Goal: Task Accomplishment & Management: Manage account settings

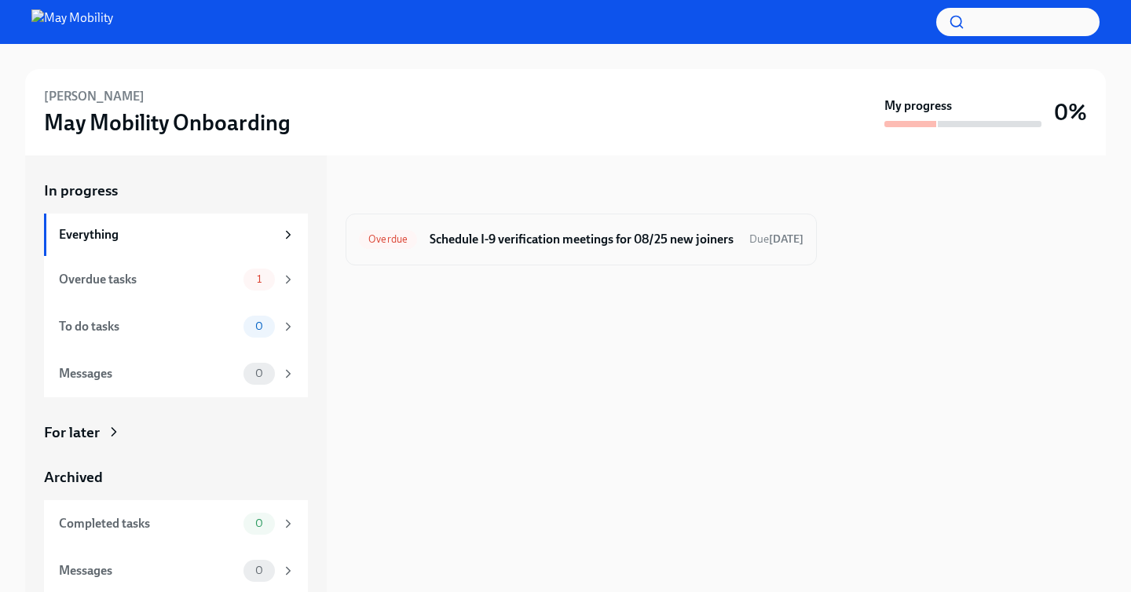
click at [585, 243] on h6 "Schedule I-9 verification meetings for 08/25 new joiners" at bounding box center [583, 239] width 307 height 17
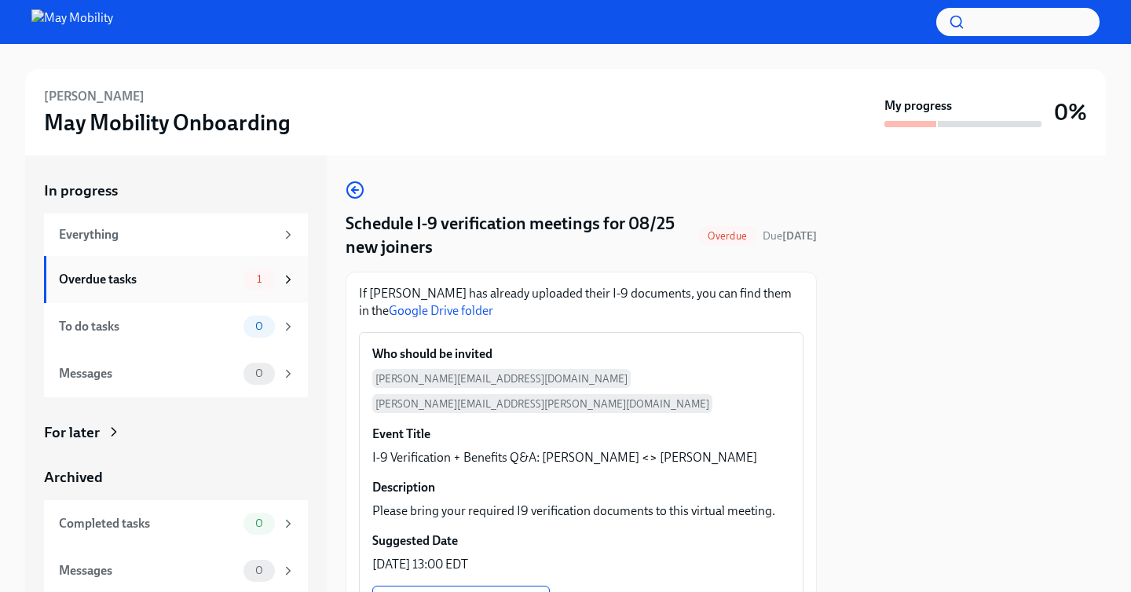
click at [189, 283] on div "Overdue tasks" at bounding box center [148, 279] width 178 height 17
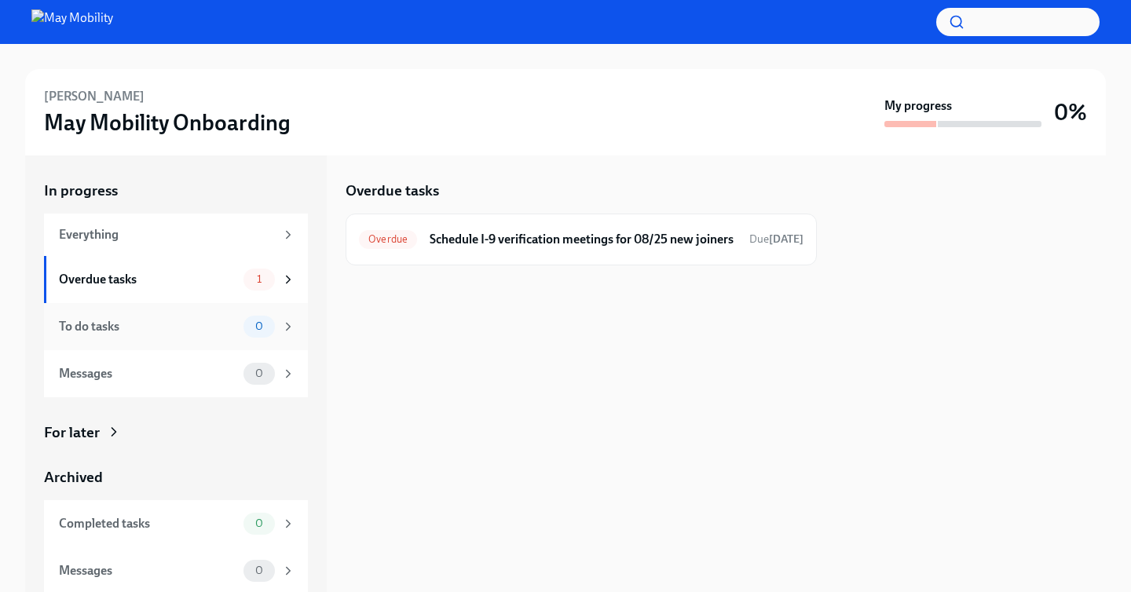
click at [214, 307] on div "To do tasks 0" at bounding box center [176, 326] width 264 height 47
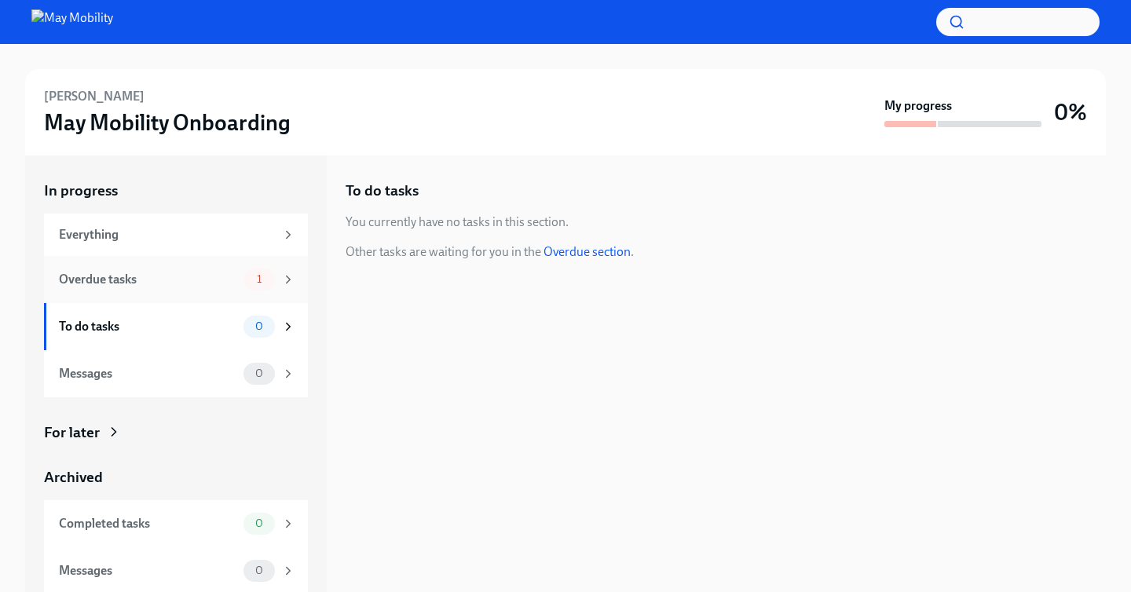
click at [213, 285] on div "Overdue tasks" at bounding box center [148, 279] width 178 height 17
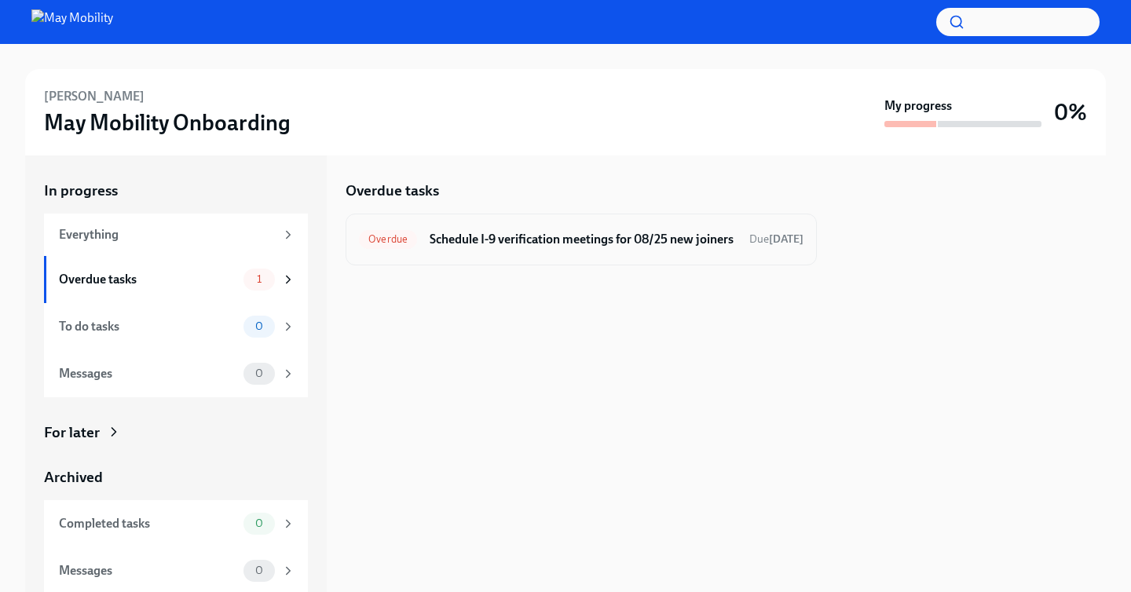
click at [529, 257] on div "Overdue Schedule I-9 verification meetings for 08/25 new joiners Due [DATE]" at bounding box center [581, 240] width 471 height 52
click at [517, 240] on h6 "Schedule I-9 verification meetings for 08/25 new joiners" at bounding box center [583, 239] width 307 height 17
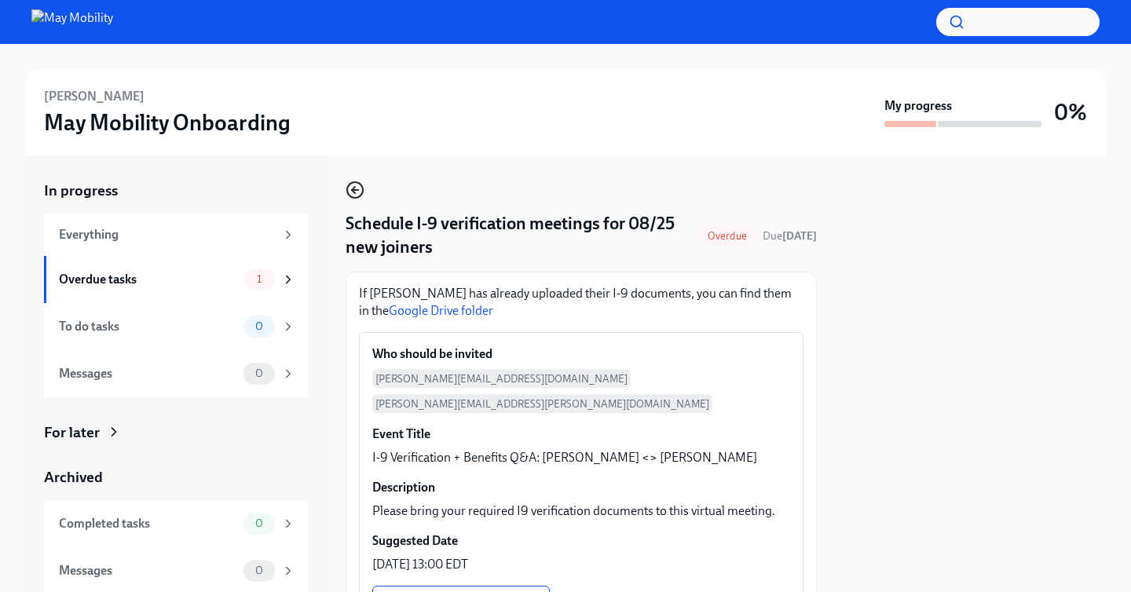
click at [351, 186] on icon "button" at bounding box center [355, 190] width 19 height 19
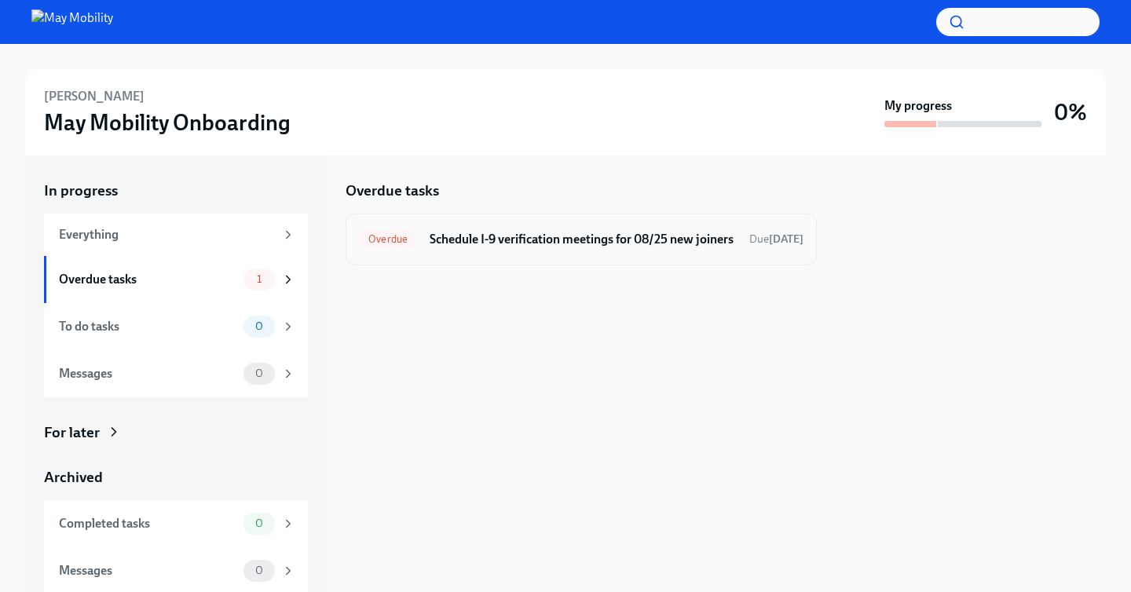
click at [492, 254] on div "Overdue Schedule I-9 verification meetings for 08/25 new joiners Due [DATE]" at bounding box center [581, 240] width 471 height 52
click at [541, 243] on h6 "Schedule I-9 verification meetings for 08/25 new joiners" at bounding box center [583, 239] width 307 height 17
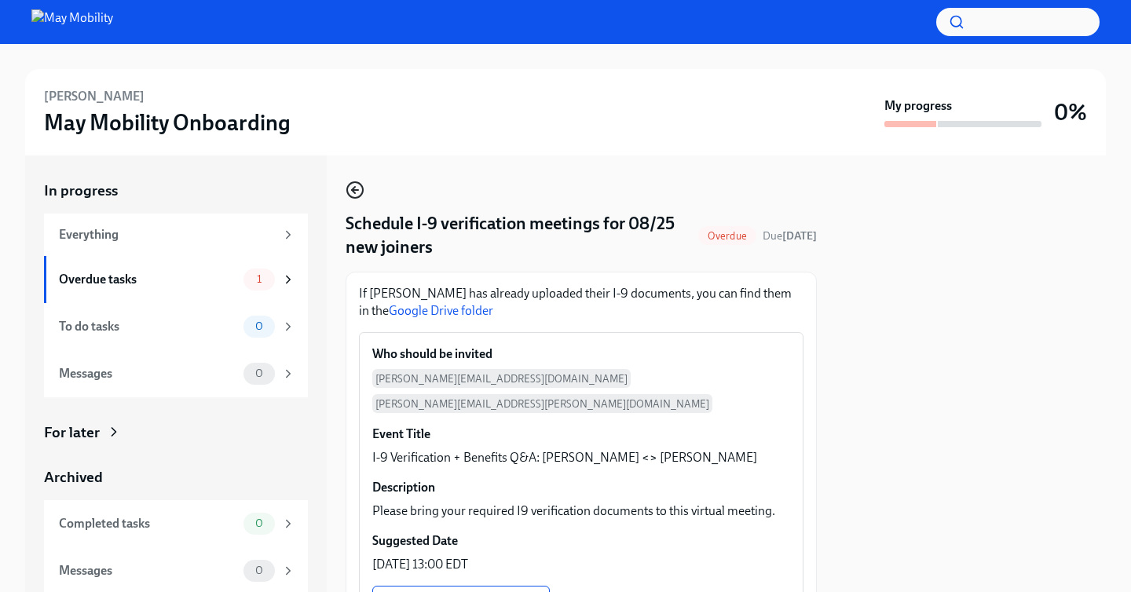
click at [357, 188] on icon "button" at bounding box center [355, 190] width 19 height 19
